Goal: Task Accomplishment & Management: Manage account settings

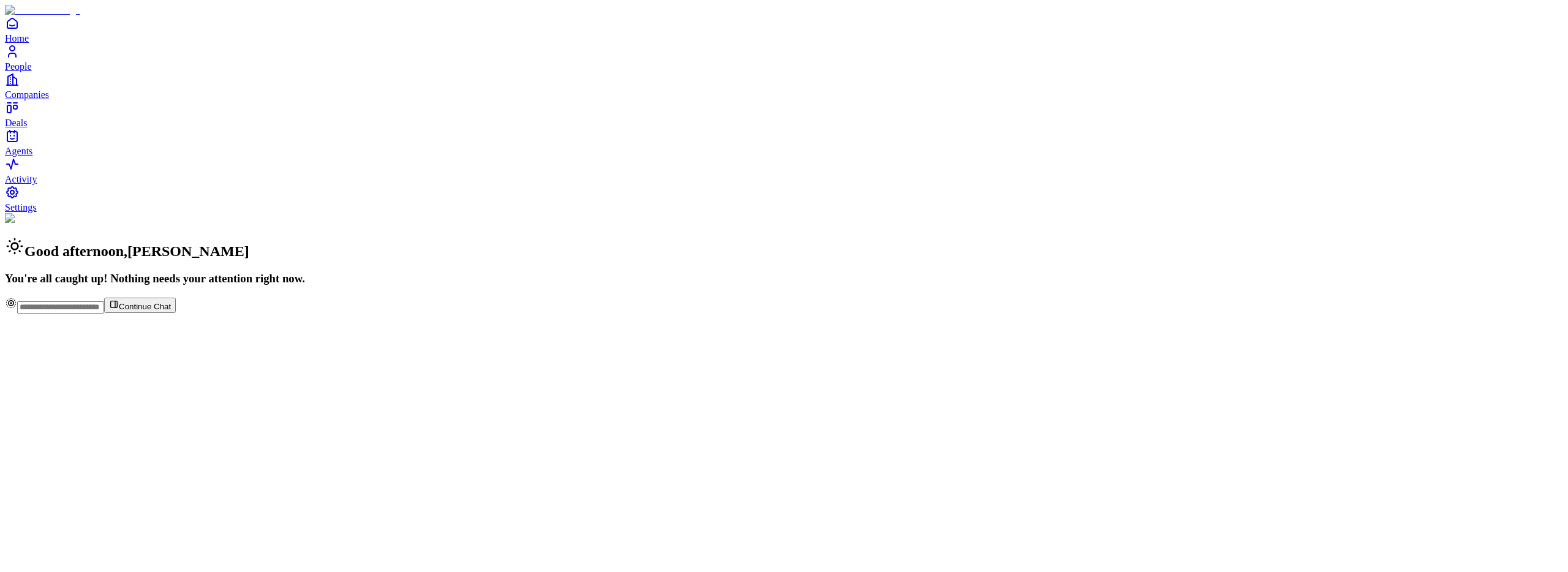
click at [32, 72] on span "People" at bounding box center [18, 66] width 27 height 11
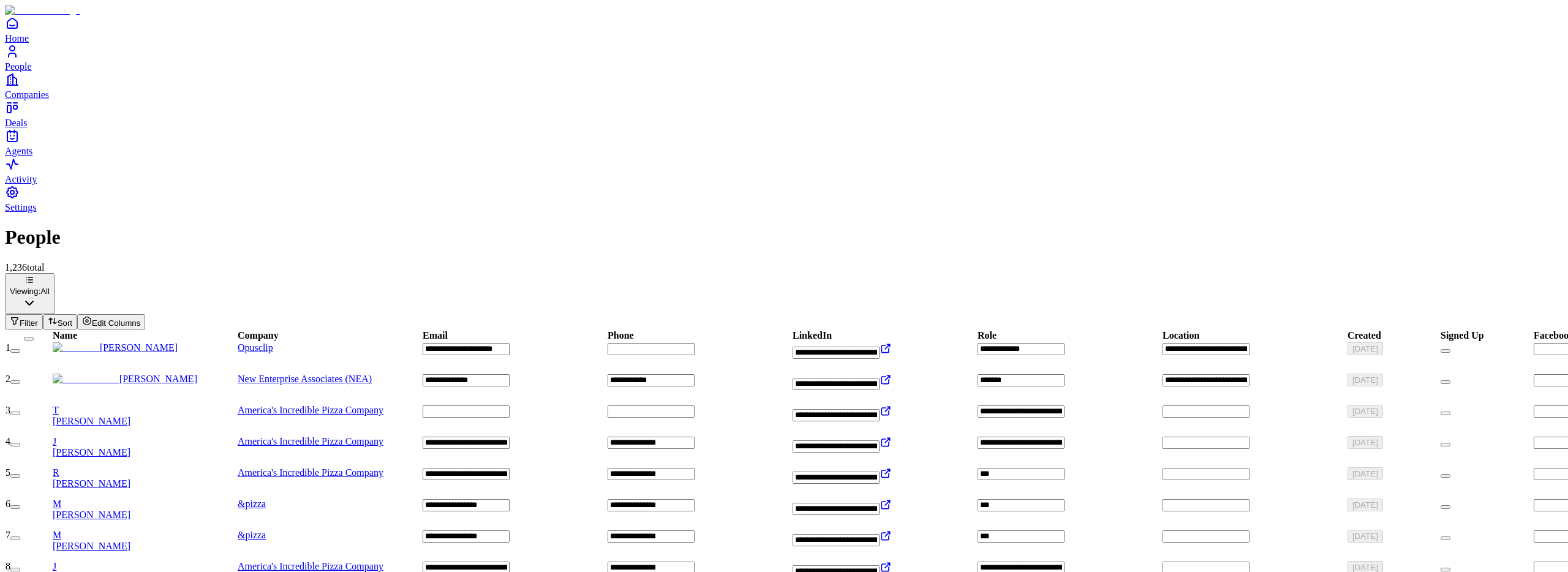
click at [175, 342] on div "[PERSON_NAME]" at bounding box center [144, 348] width 184 height 11
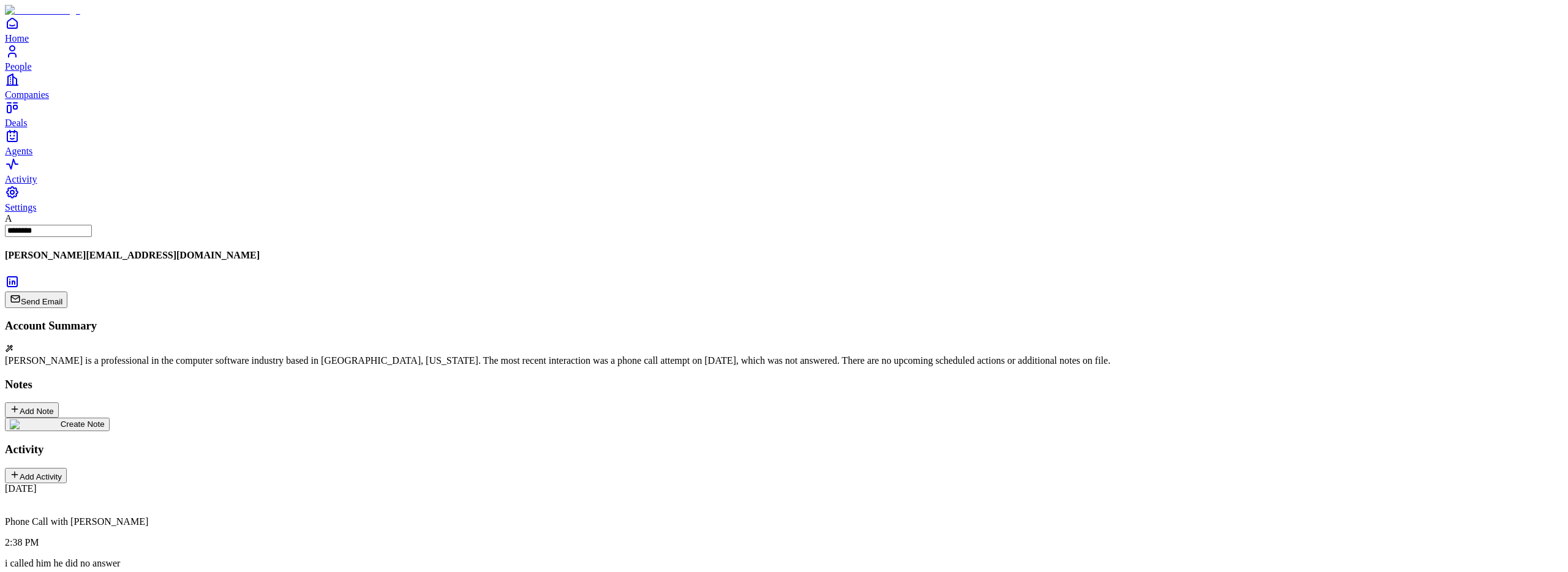
click at [61, 420] on img at bounding box center [35, 425] width 51 height 10
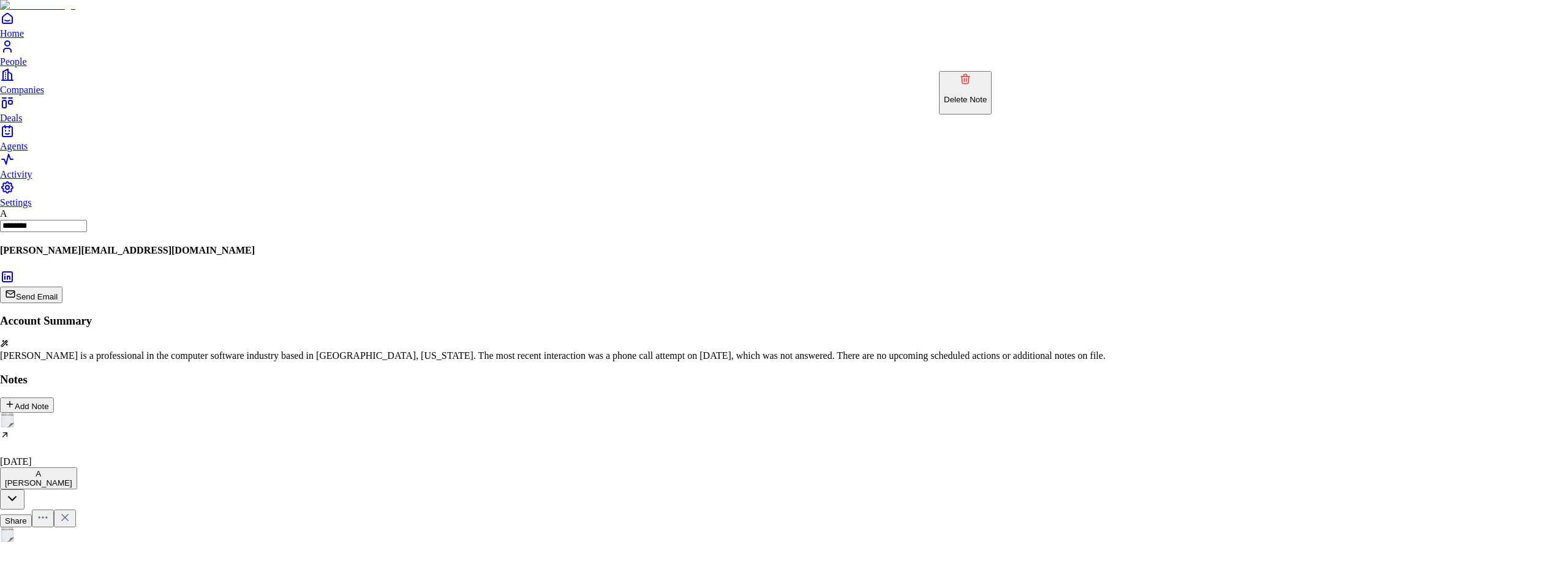
click at [987, 95] on p "Delete Note" at bounding box center [965, 99] width 43 height 9
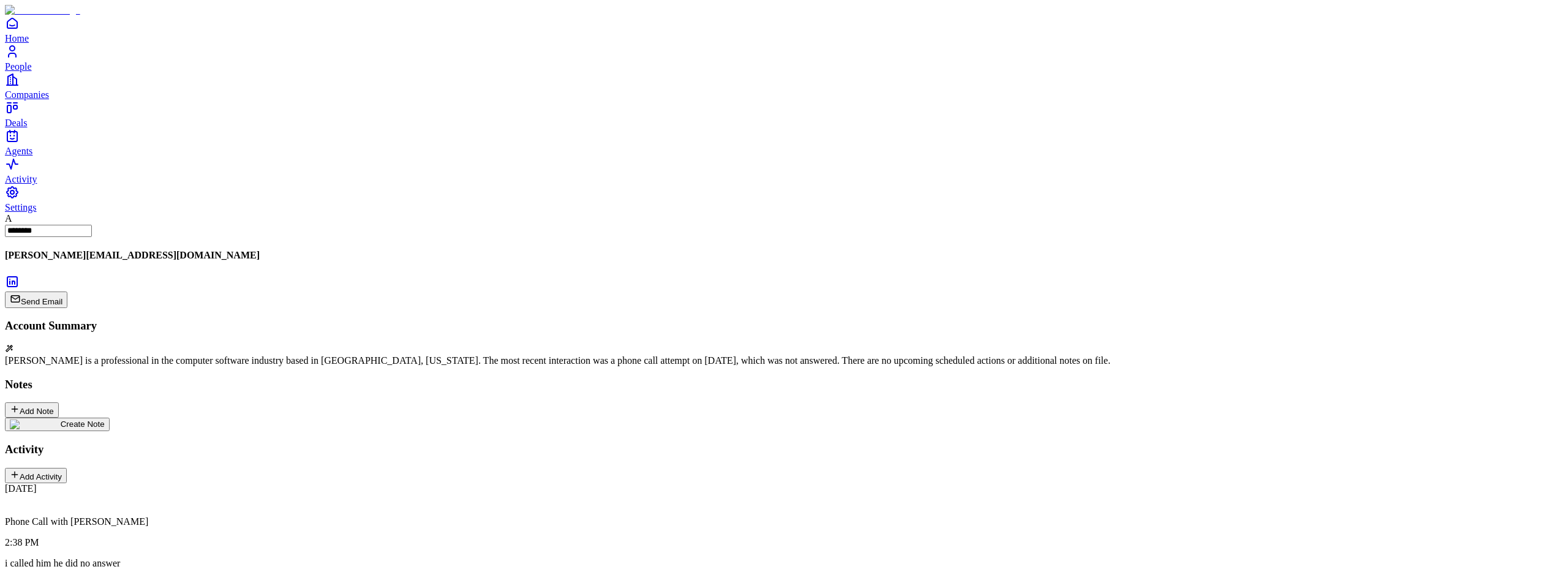
click at [54, 404] on div "Add Note" at bounding box center [32, 410] width 44 height 12
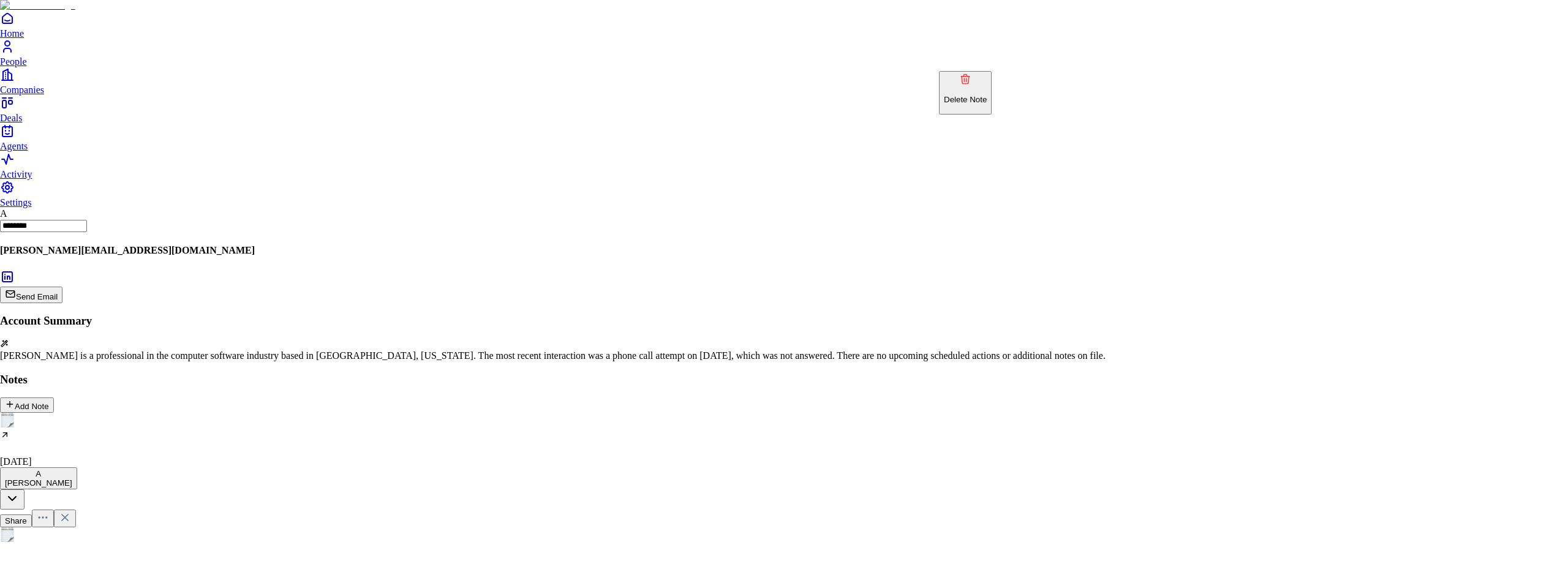
click at [987, 95] on p "Delete Note" at bounding box center [965, 99] width 43 height 9
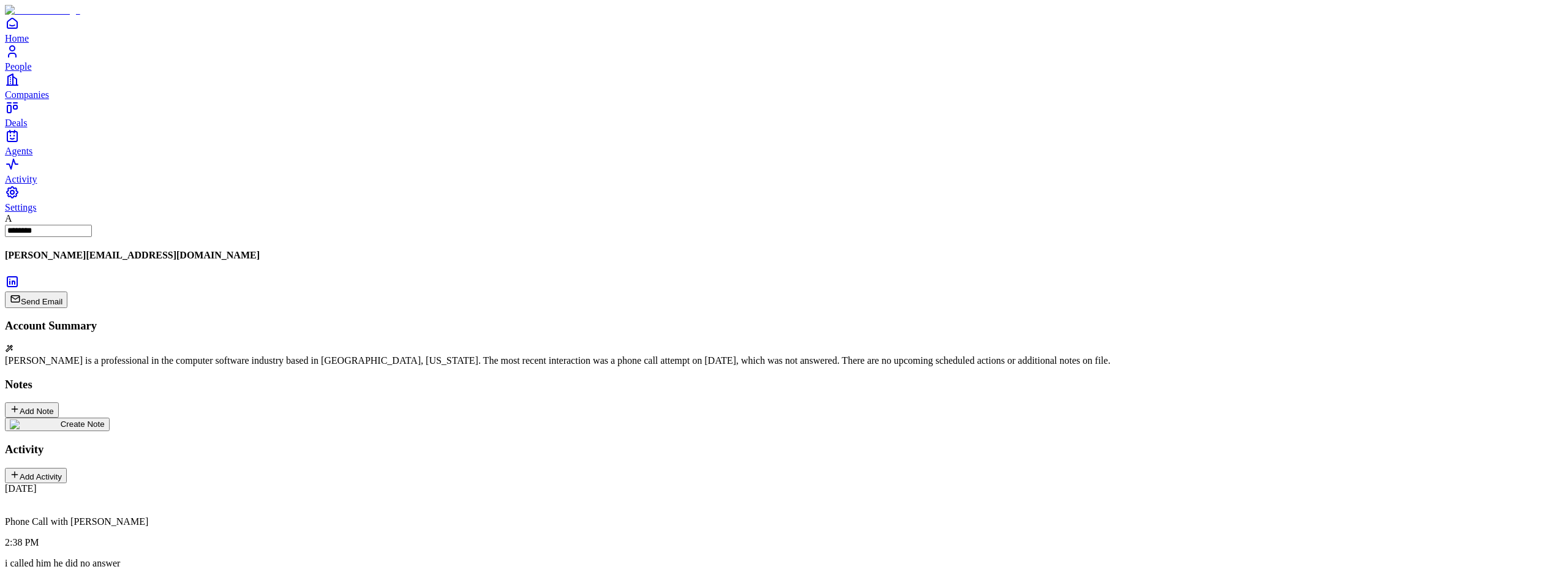
click at [105, 420] on div "Create Note" at bounding box center [57, 425] width 95 height 10
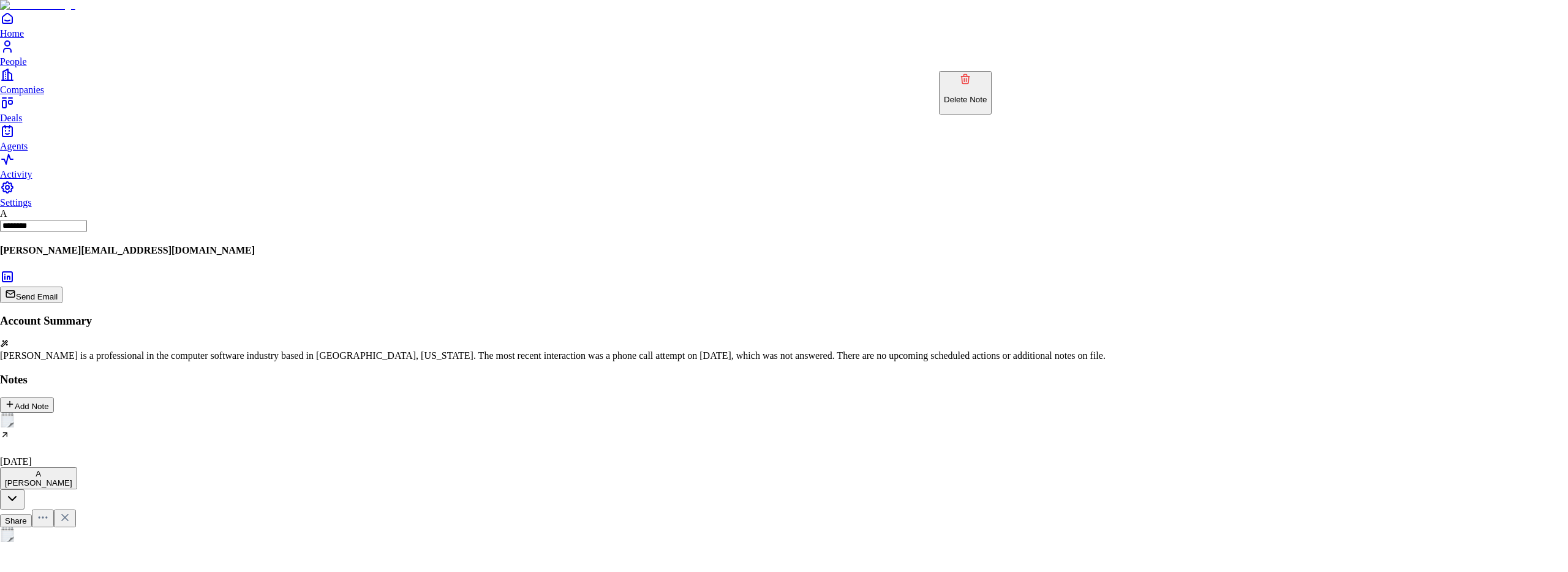
click at [974, 95] on p "Delete Note" at bounding box center [965, 99] width 43 height 9
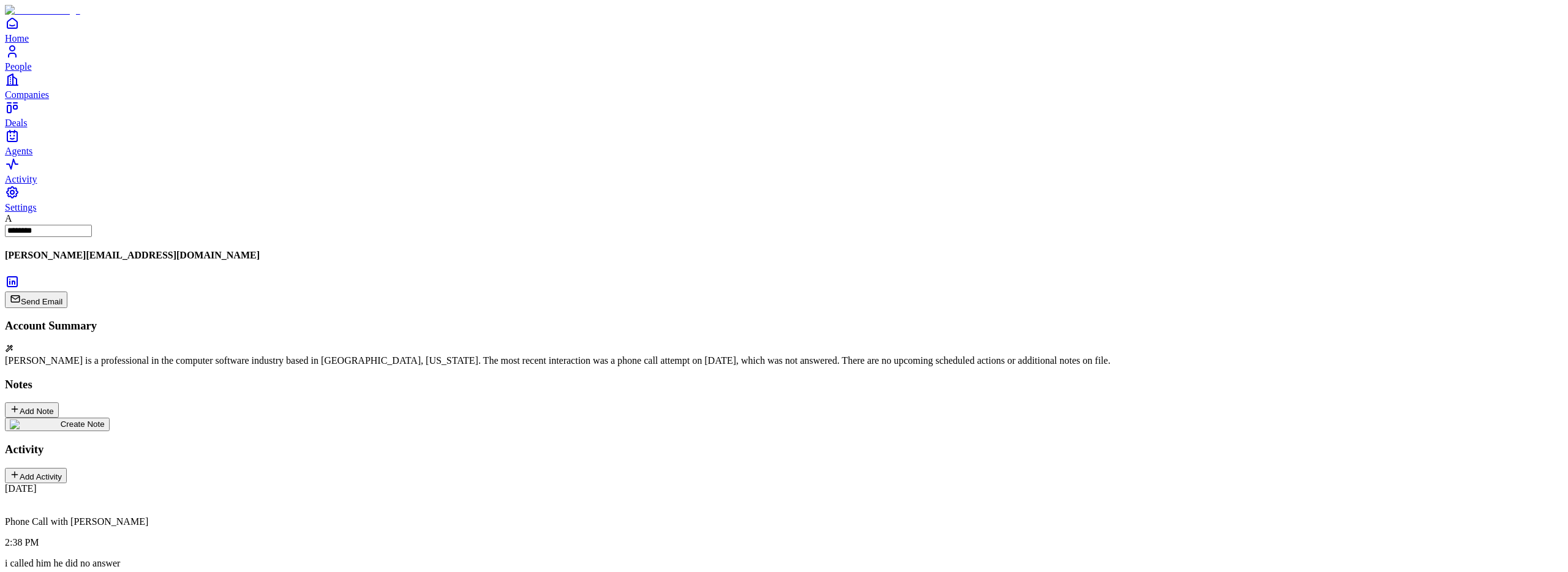
click at [97, 420] on div "Create Note" at bounding box center [57, 425] width 95 height 10
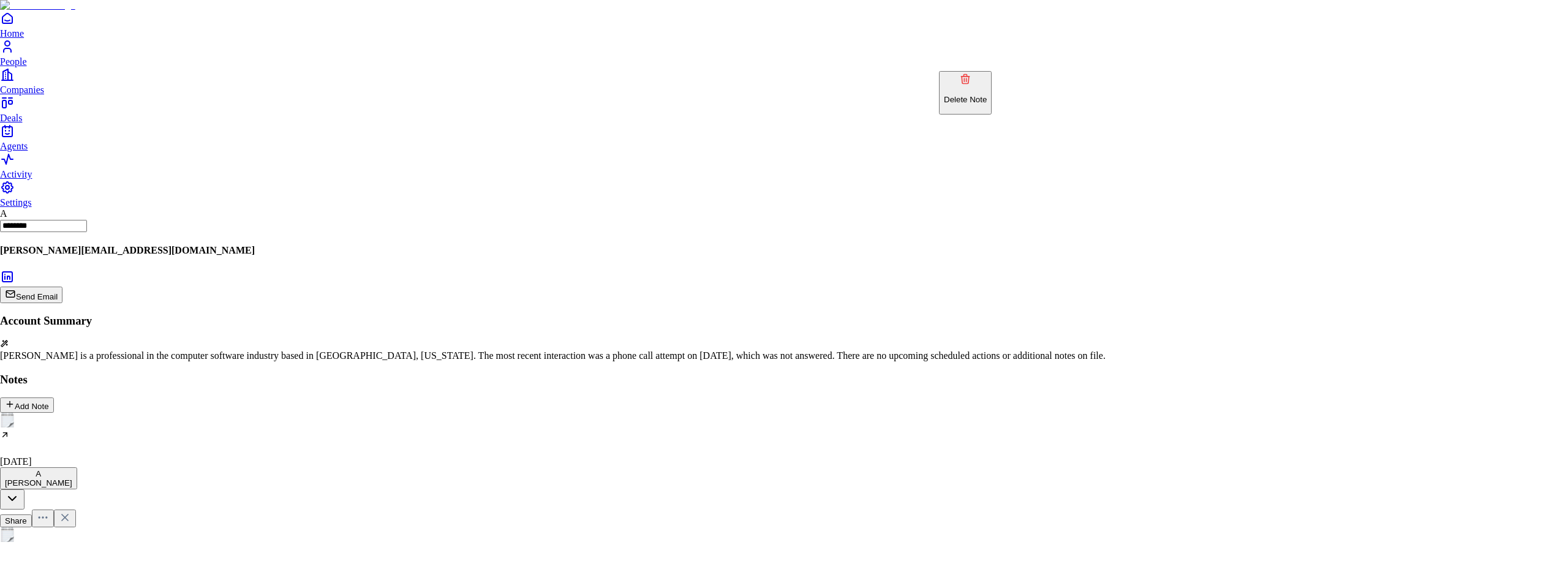
click at [987, 95] on p "Delete Note" at bounding box center [965, 99] width 43 height 9
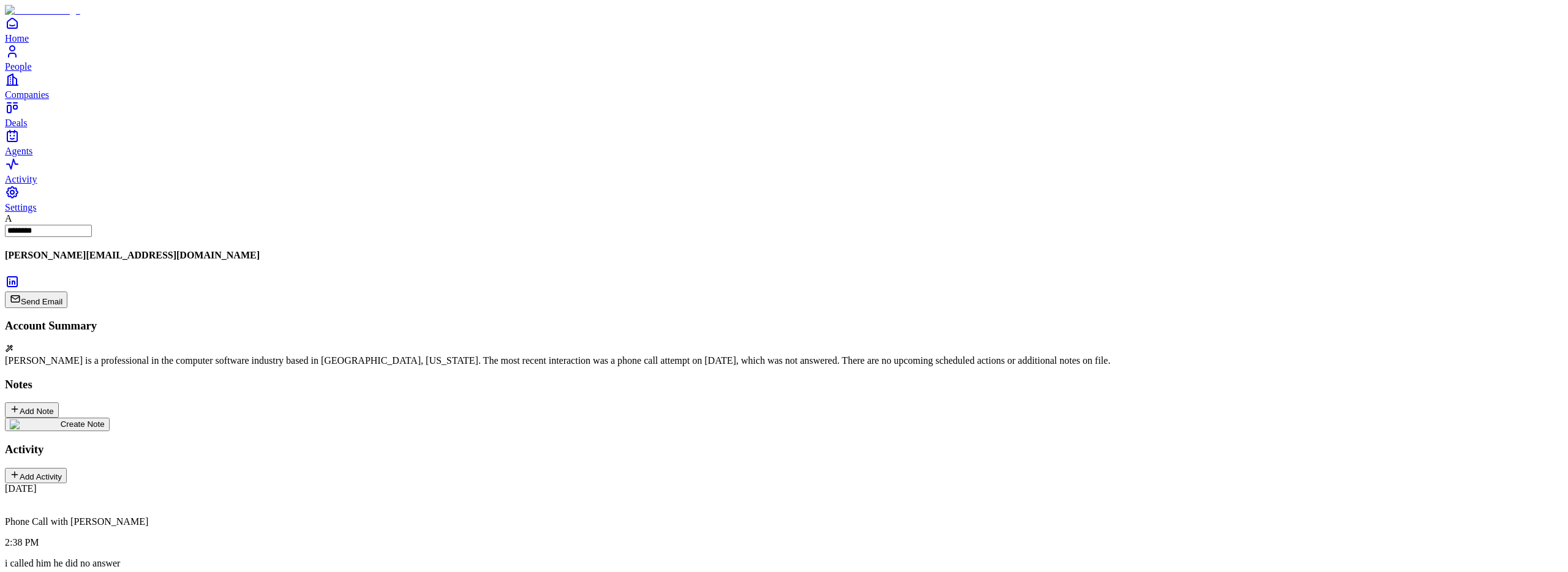
click at [54, 404] on div "Add Note" at bounding box center [32, 410] width 44 height 12
click at [76, 516] on icon at bounding box center [69, 522] width 12 height 12
click at [112, 418] on div "[DATE]" at bounding box center [784, 444] width 1558 height 54
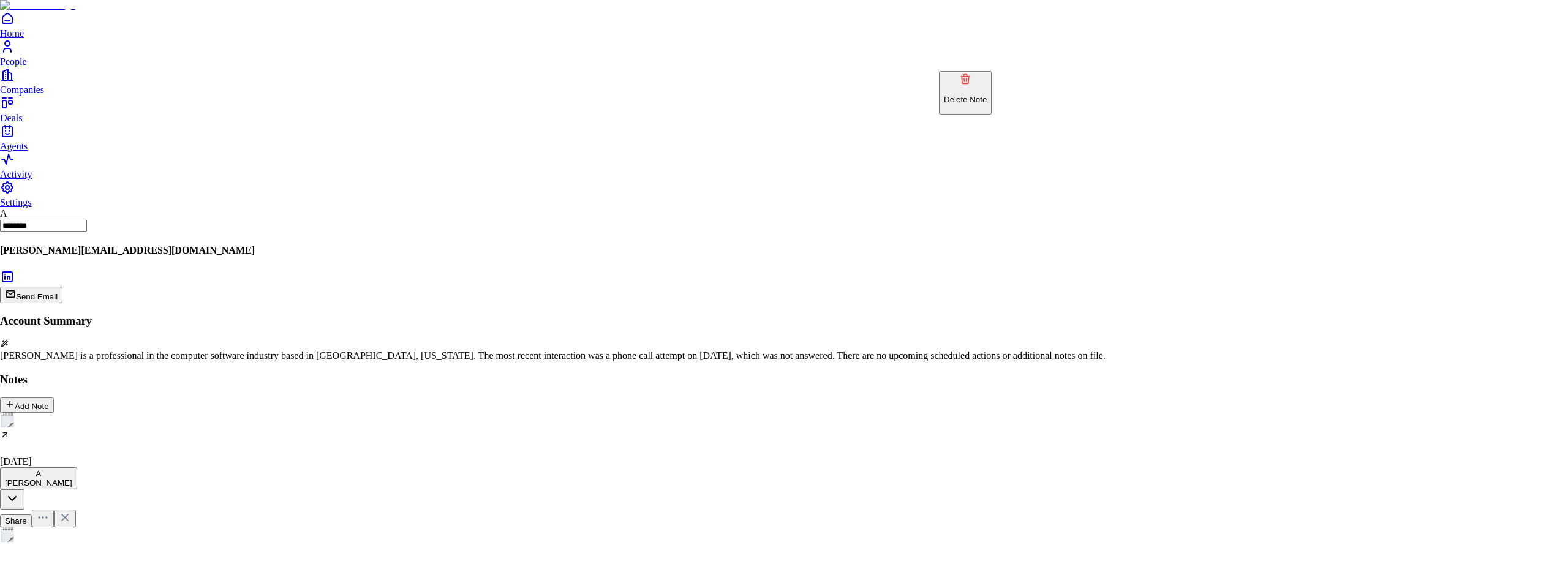
click at [985, 95] on button "Delete Note" at bounding box center [965, 93] width 53 height 44
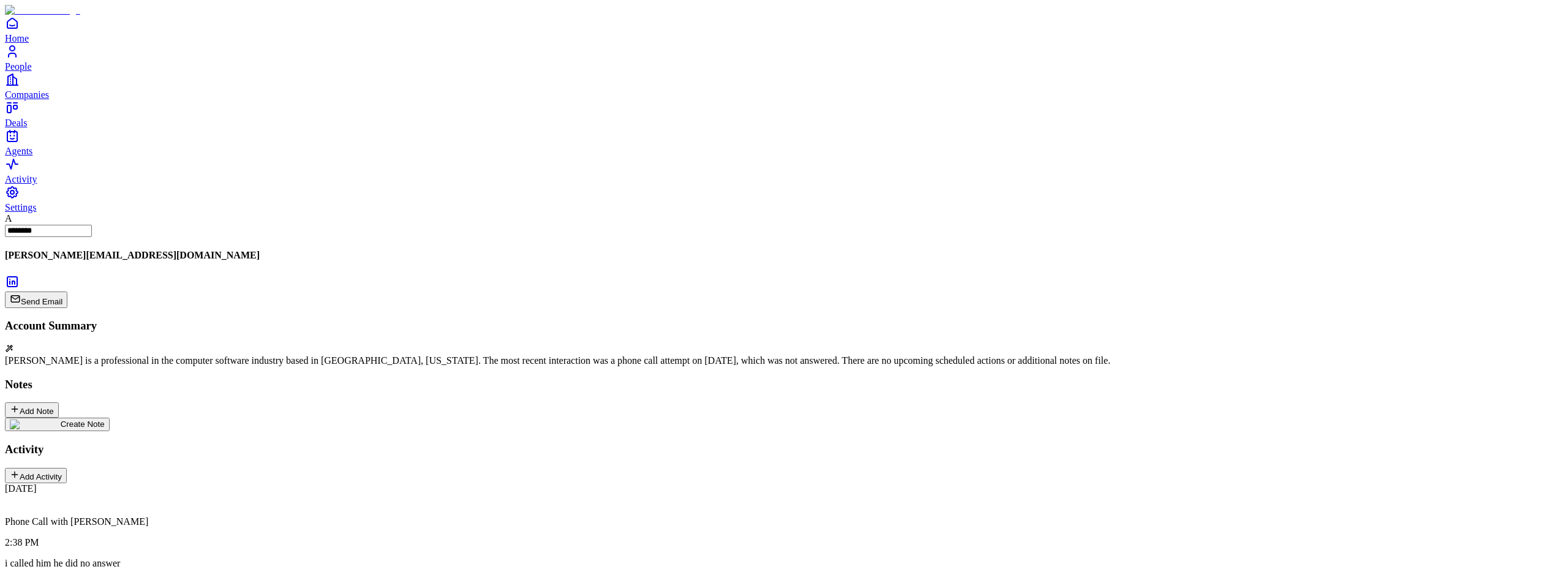
click at [101, 420] on span "Create Note" at bounding box center [82, 424] width 44 height 9
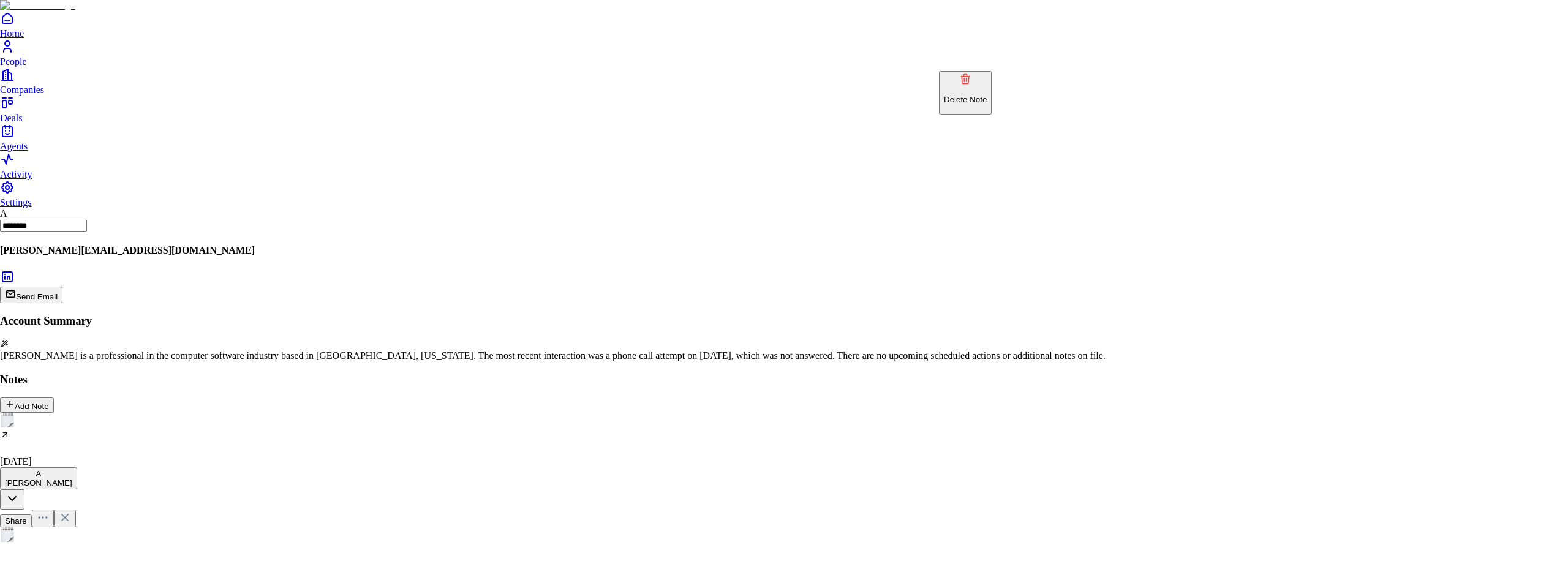
click at [987, 95] on p "Delete Note" at bounding box center [965, 99] width 43 height 9
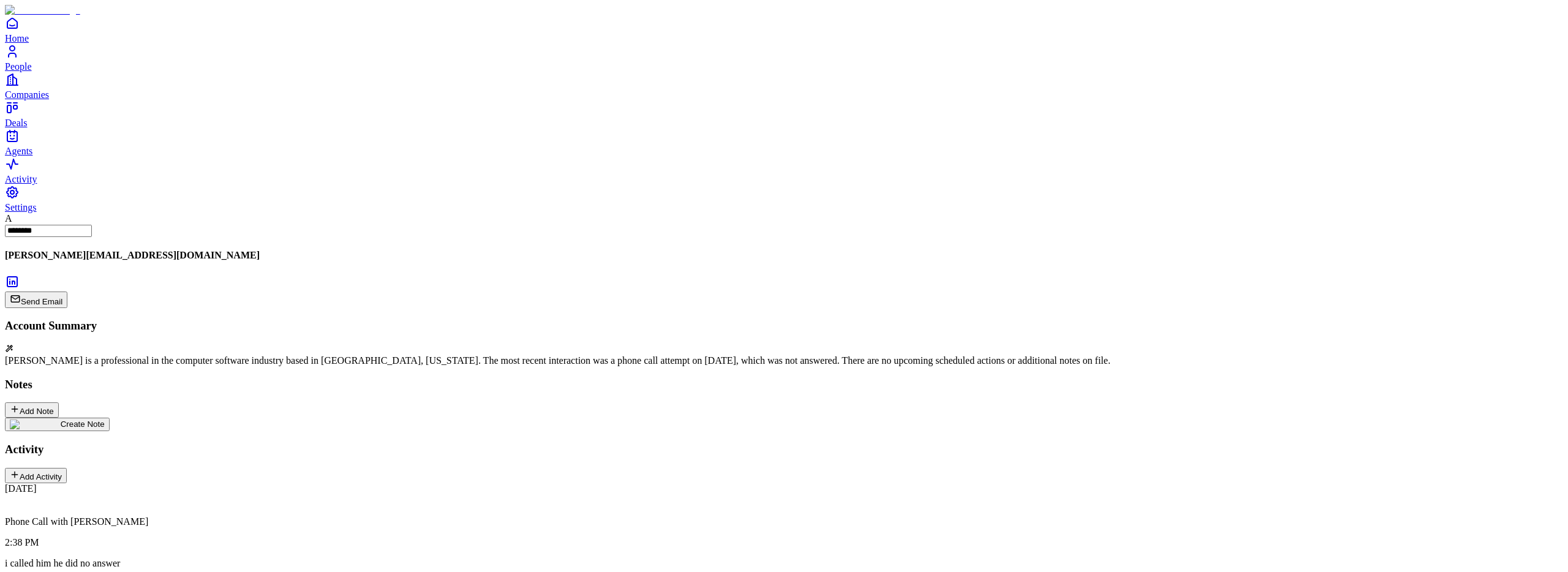
click at [61, 420] on img at bounding box center [35, 425] width 51 height 10
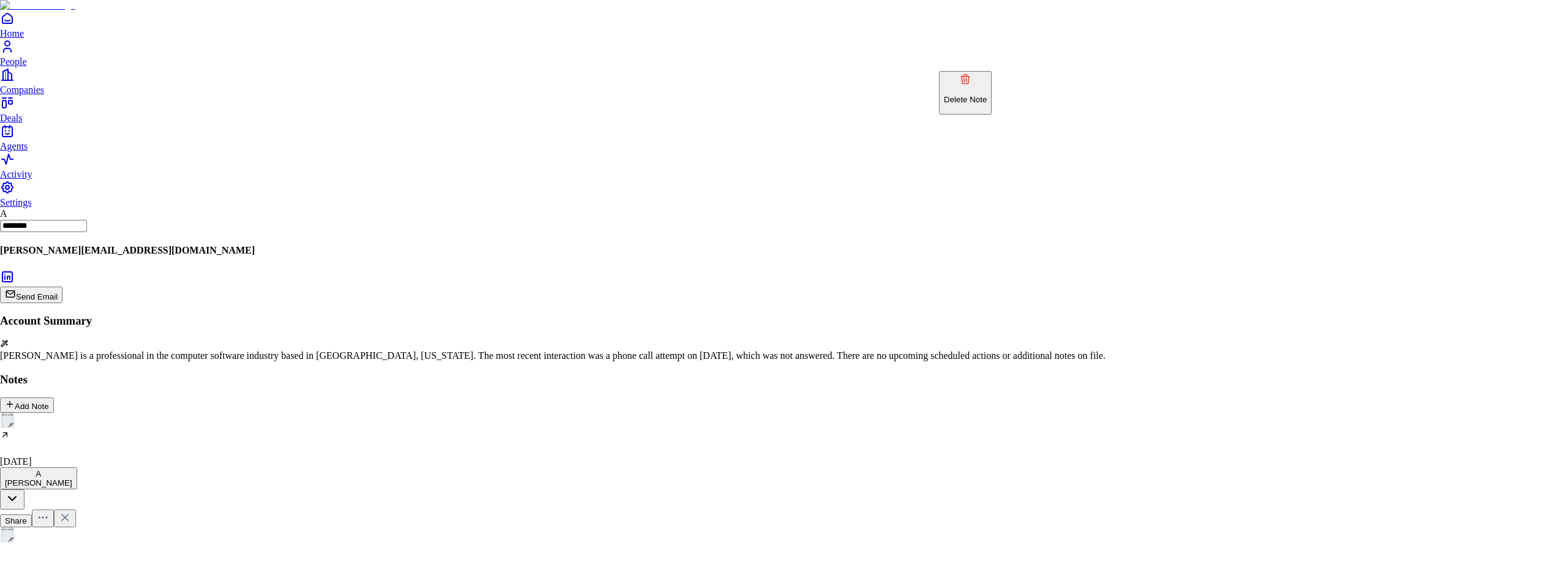
click at [987, 95] on p "Delete Note" at bounding box center [965, 99] width 43 height 9
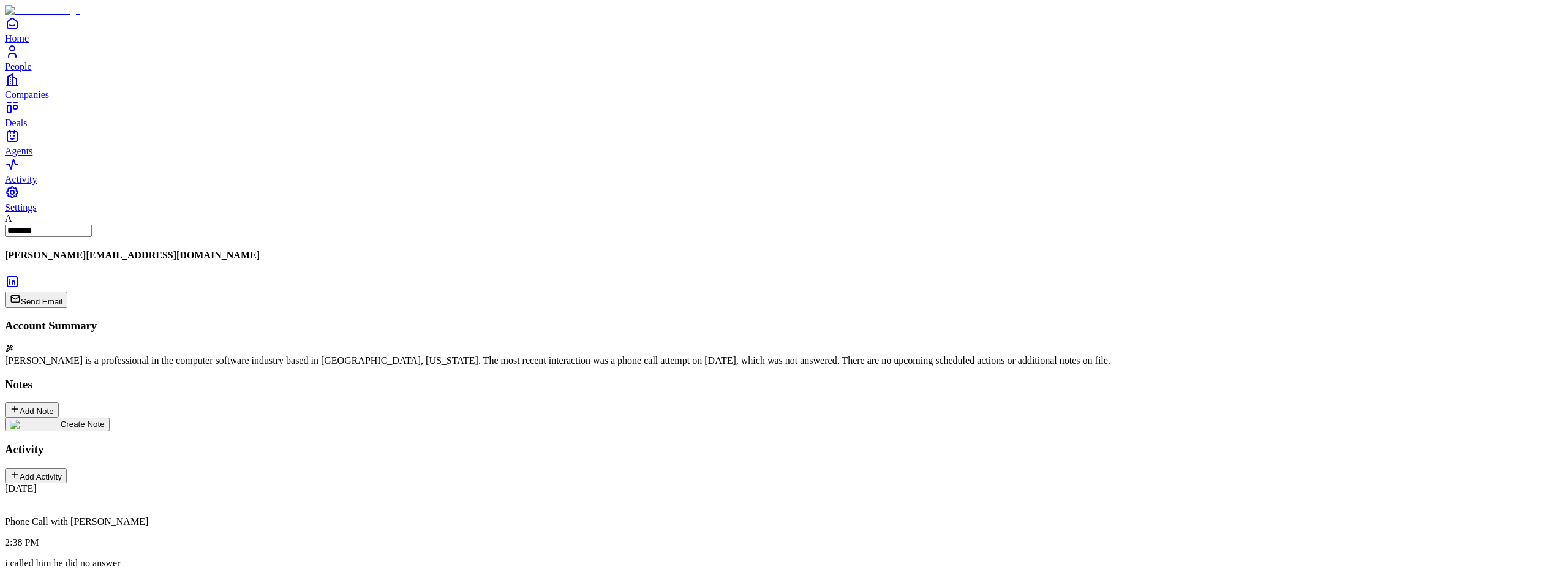
click at [105, 420] on span "Create Note" at bounding box center [82, 424] width 44 height 9
click at [76, 516] on icon at bounding box center [69, 522] width 12 height 12
click at [58, 402] on button "Add Note" at bounding box center [32, 410] width 54 height 15
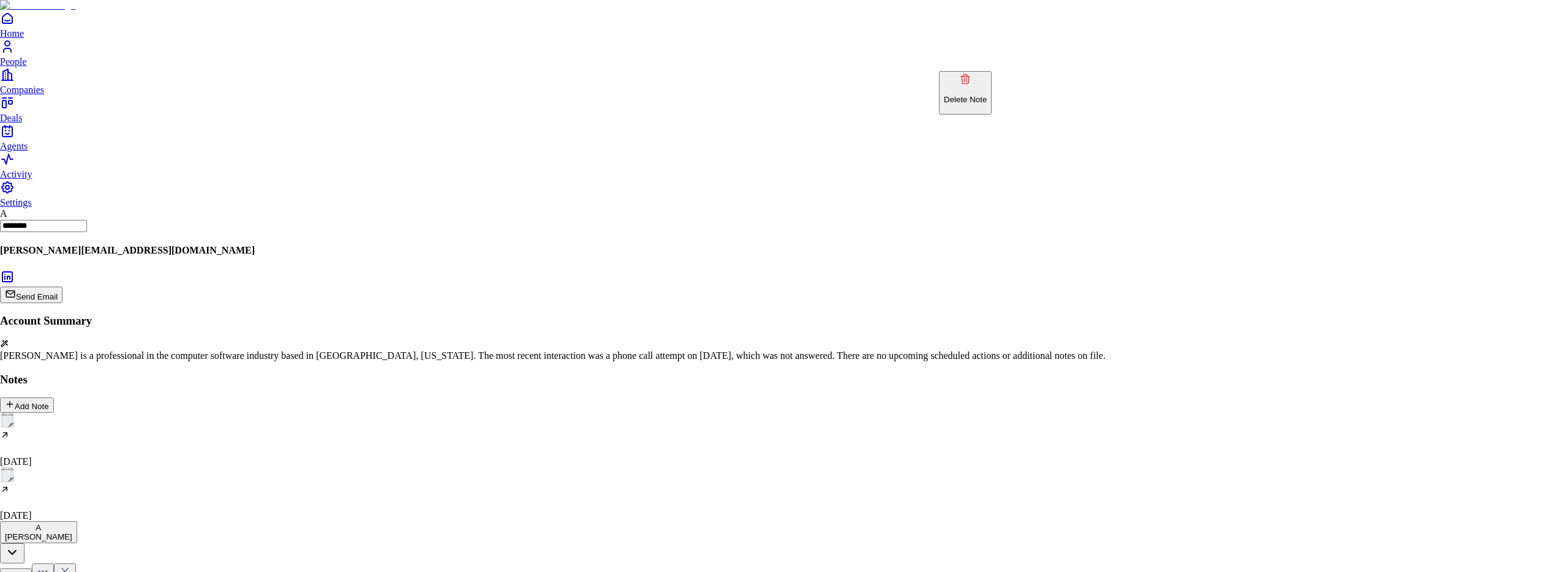
click at [987, 97] on button "Delete Note" at bounding box center [965, 93] width 53 height 44
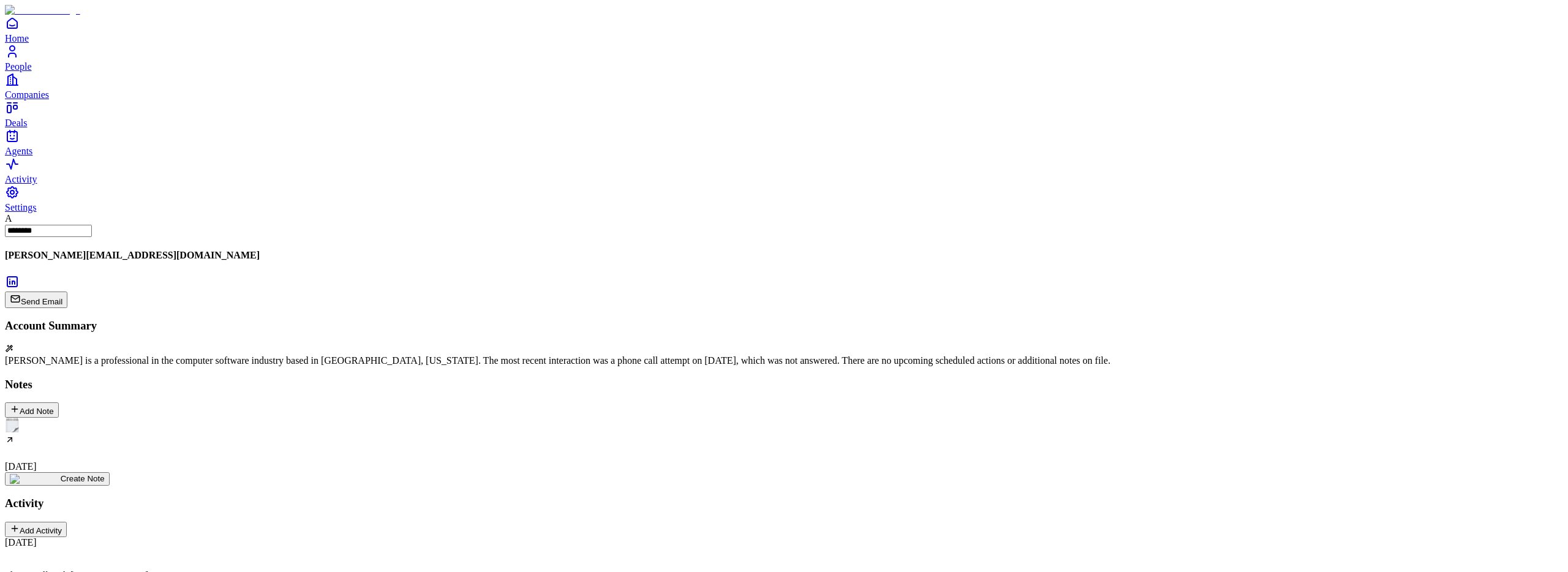
click at [140, 418] on div "[DATE]" at bounding box center [784, 444] width 1558 height 54
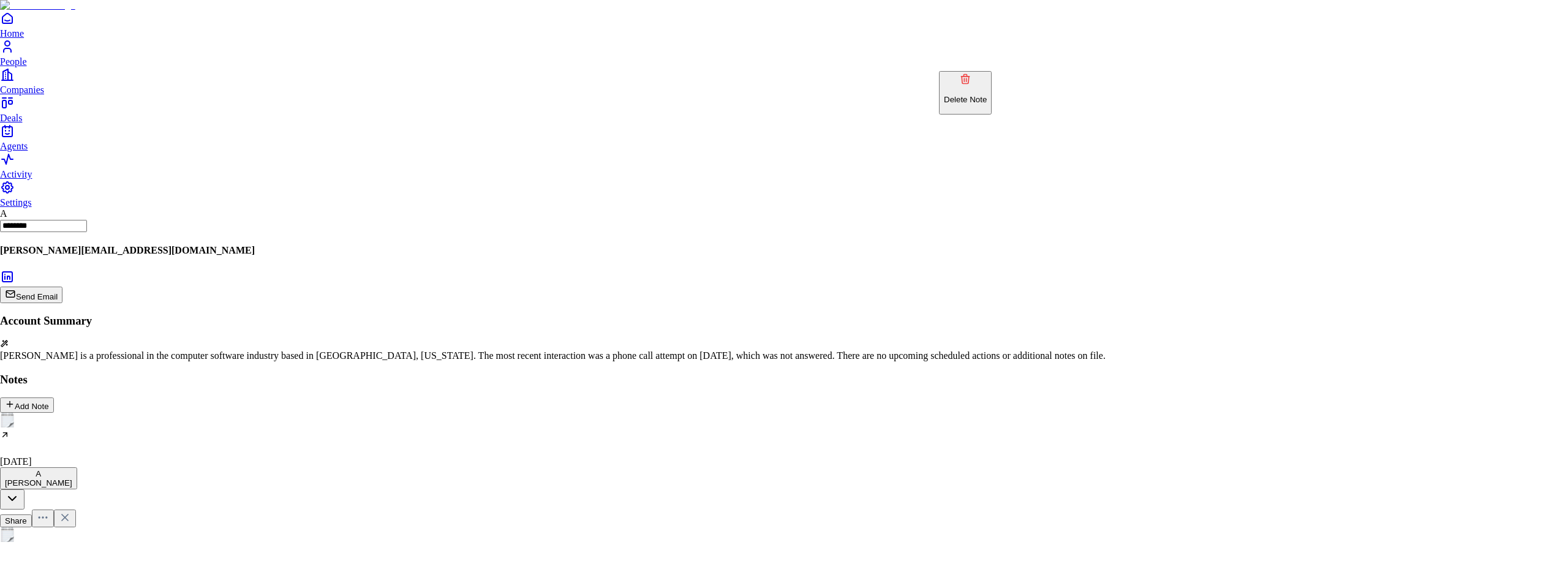
click at [987, 95] on p "Delete Note" at bounding box center [965, 99] width 43 height 9
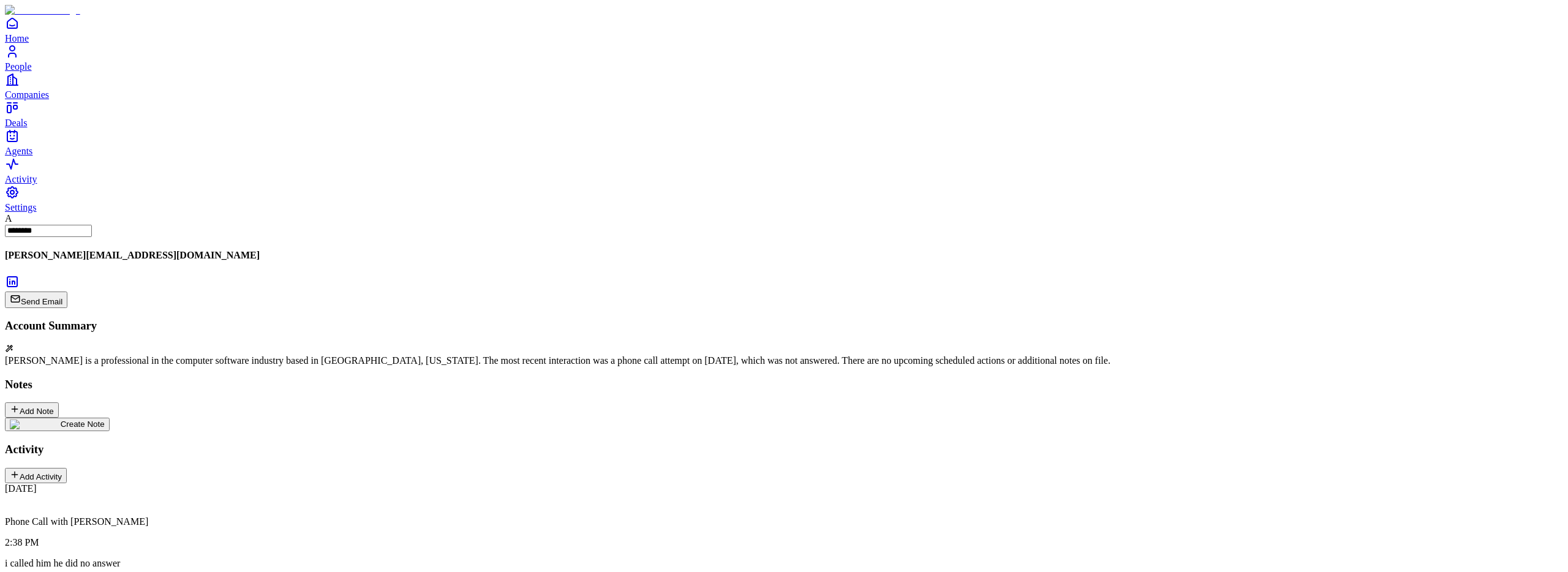
click at [54, 404] on div "Add Note" at bounding box center [32, 410] width 44 height 12
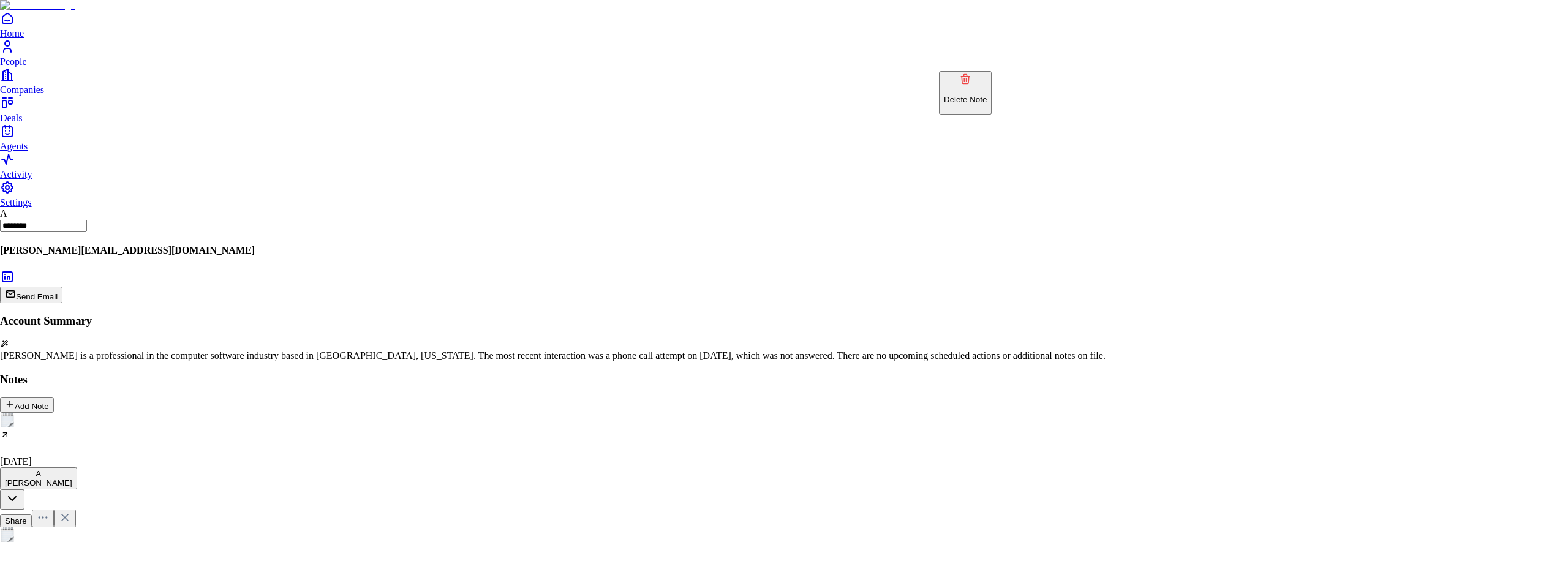
click at [987, 95] on p "Delete Note" at bounding box center [965, 99] width 43 height 9
